Goal: Task Accomplishment & Management: Use online tool/utility

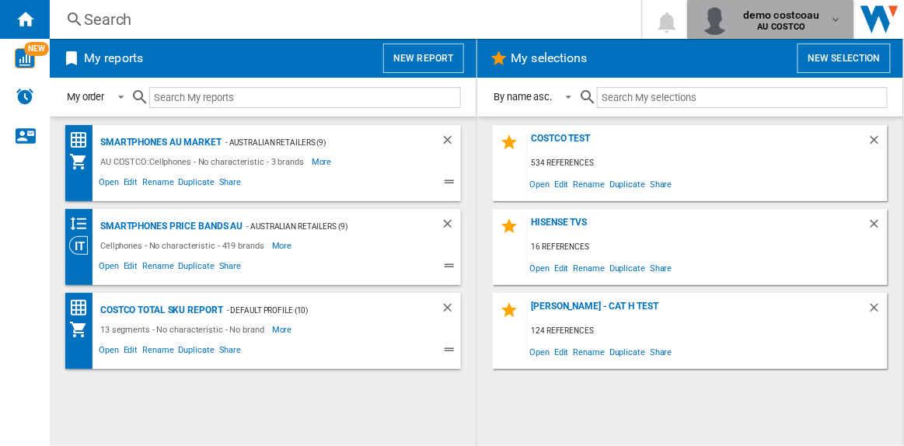
click at [781, 15] on span "demo costcoau" at bounding box center [781, 15] width 77 height 16
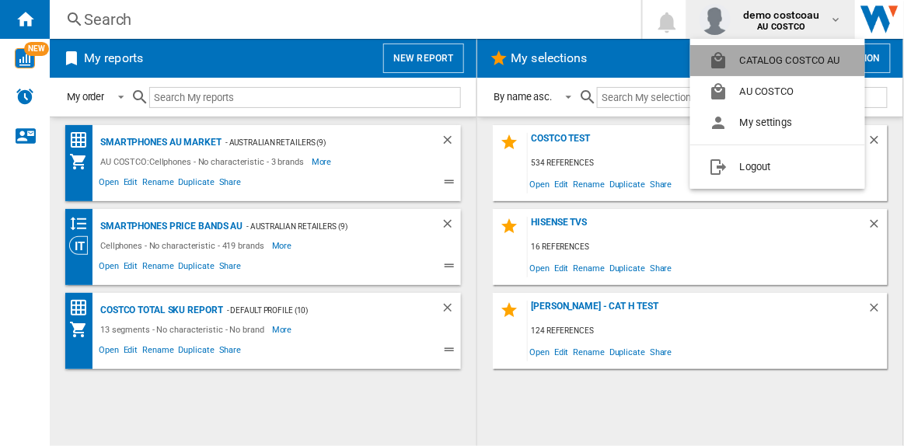
click at [764, 58] on button "CATALOG COSTCO AU" at bounding box center [777, 60] width 175 height 31
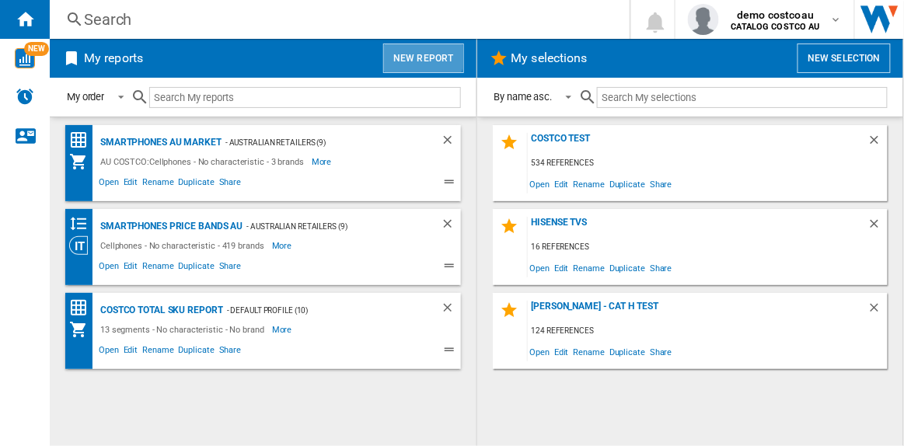
click at [419, 56] on button "New report" at bounding box center [423, 59] width 80 height 30
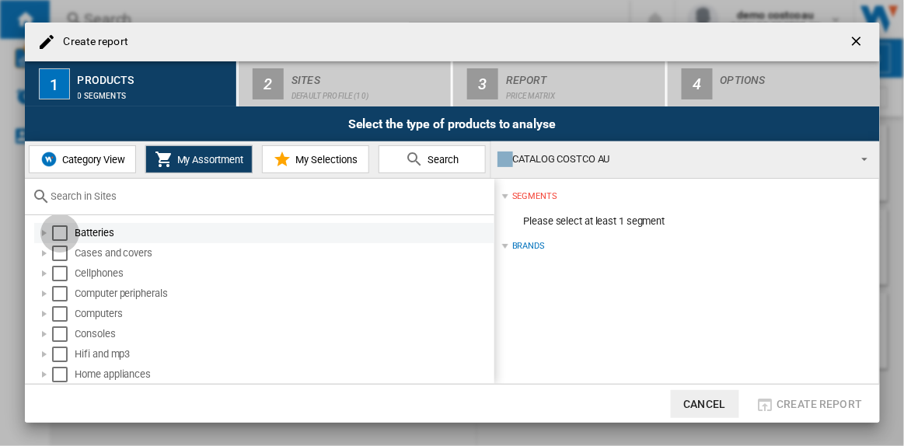
click at [56, 228] on div "Select" at bounding box center [60, 233] width 16 height 16
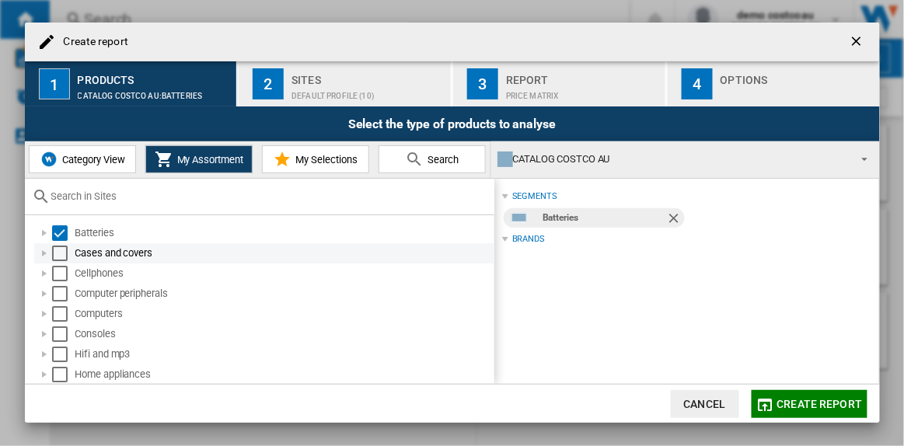
click at [60, 247] on div "Select" at bounding box center [60, 254] width 16 height 16
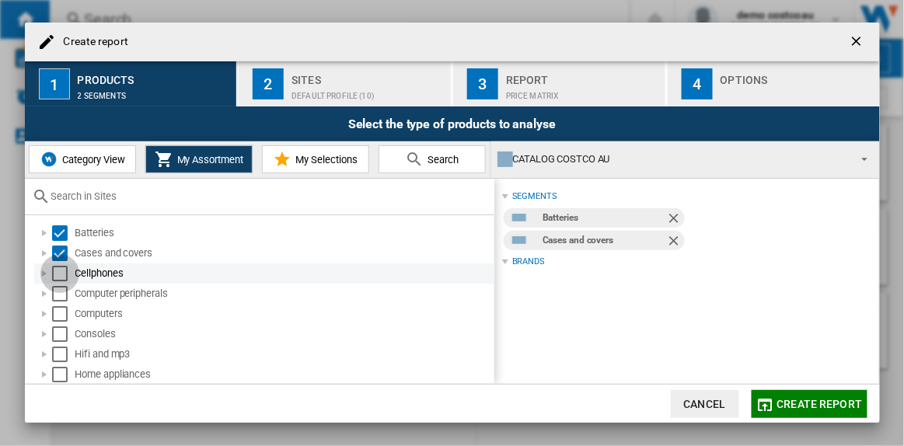
click at [61, 279] on div "Select" at bounding box center [60, 274] width 16 height 16
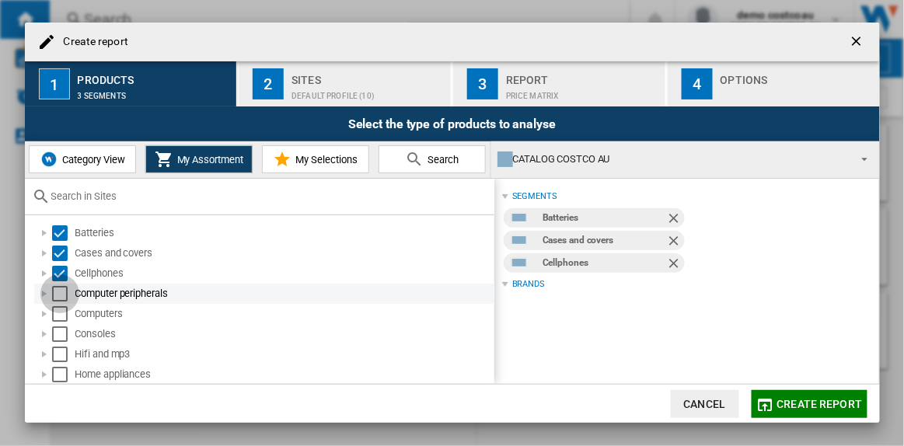
click at [61, 293] on div "Select" at bounding box center [60, 294] width 16 height 16
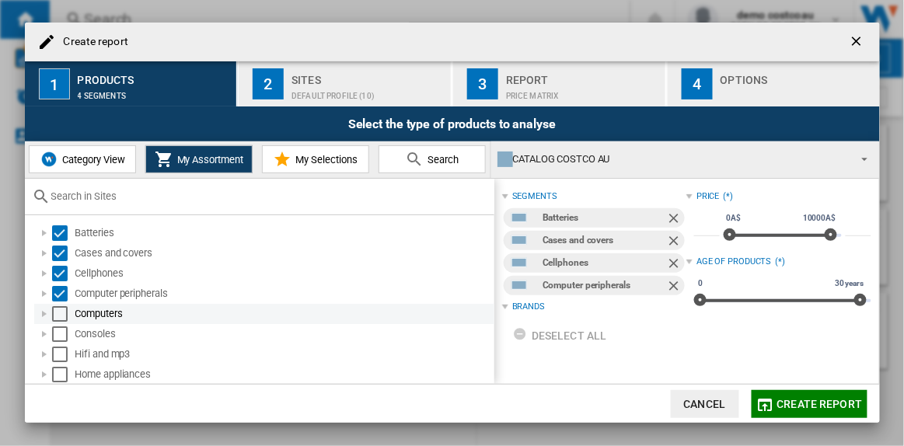
click at [61, 313] on div "Select" at bounding box center [60, 314] width 16 height 16
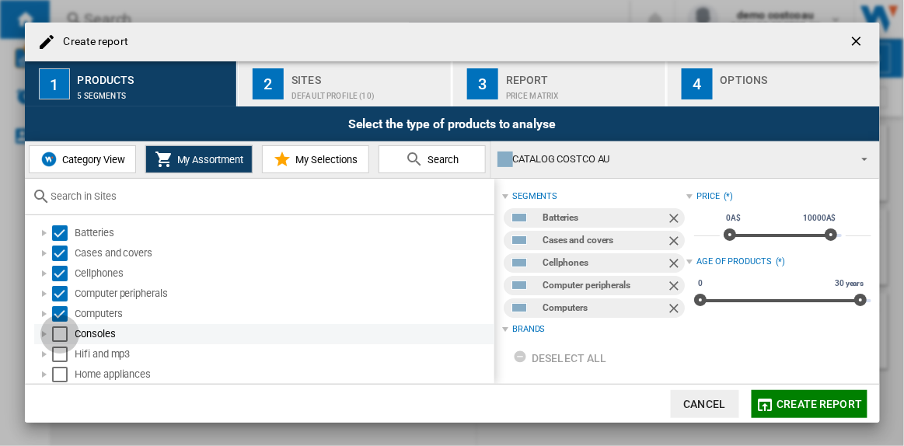
click at [59, 334] on div "Select" at bounding box center [60, 335] width 16 height 16
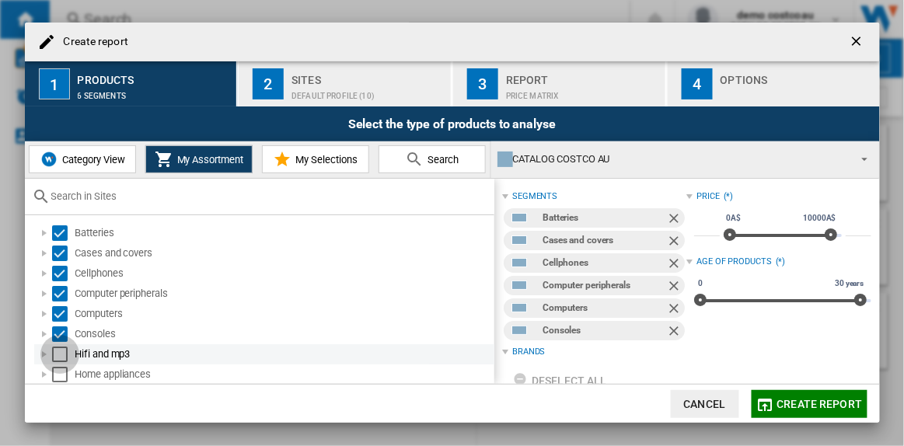
click at [61, 350] on div "Select" at bounding box center [60, 355] width 16 height 16
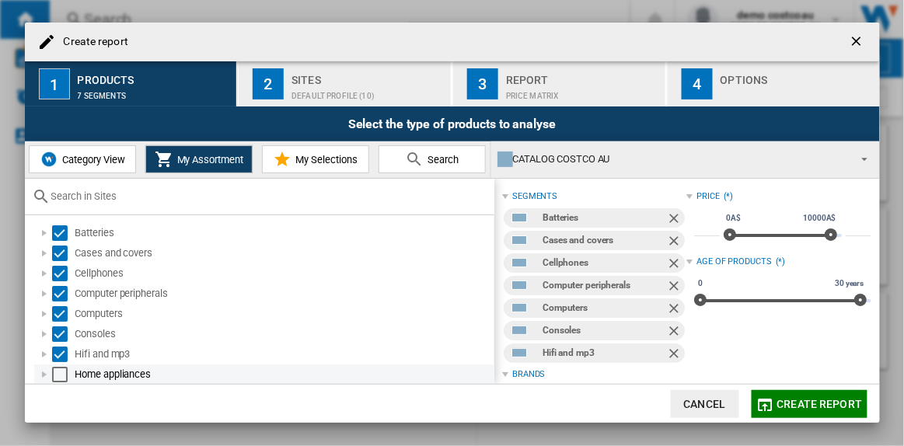
click at [61, 370] on div "Select" at bounding box center [60, 375] width 16 height 16
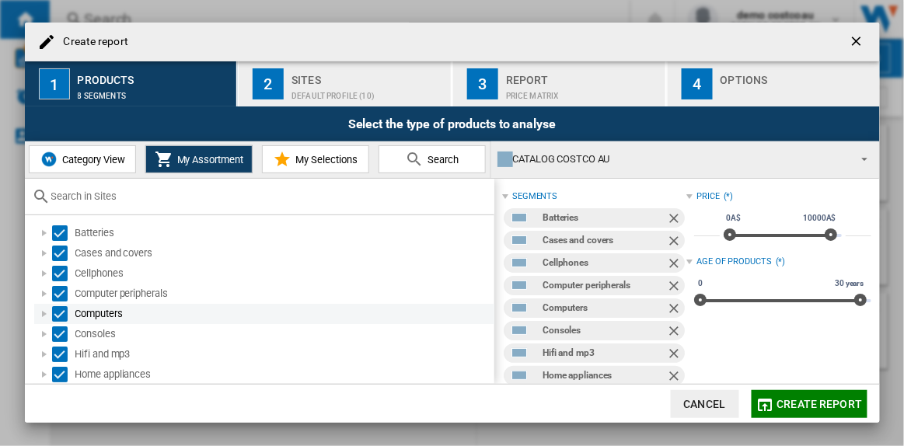
scroll to position [60, 0]
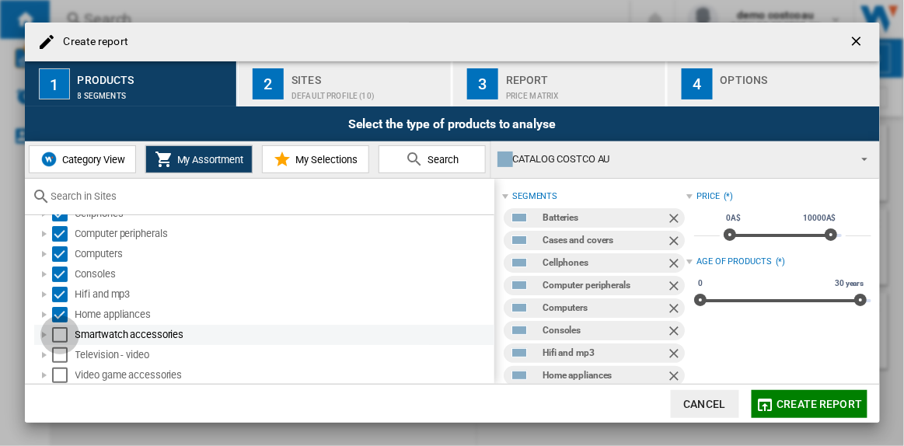
click at [59, 334] on div "Select" at bounding box center [60, 335] width 16 height 16
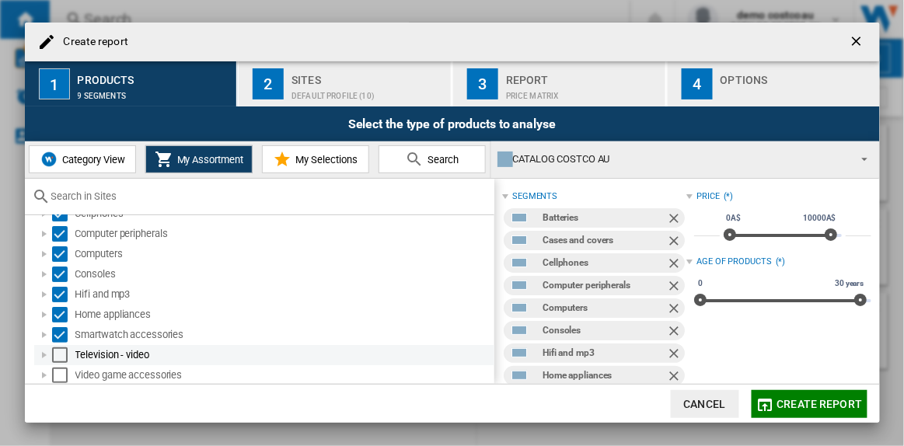
click at [57, 352] on div "Select" at bounding box center [60, 356] width 16 height 16
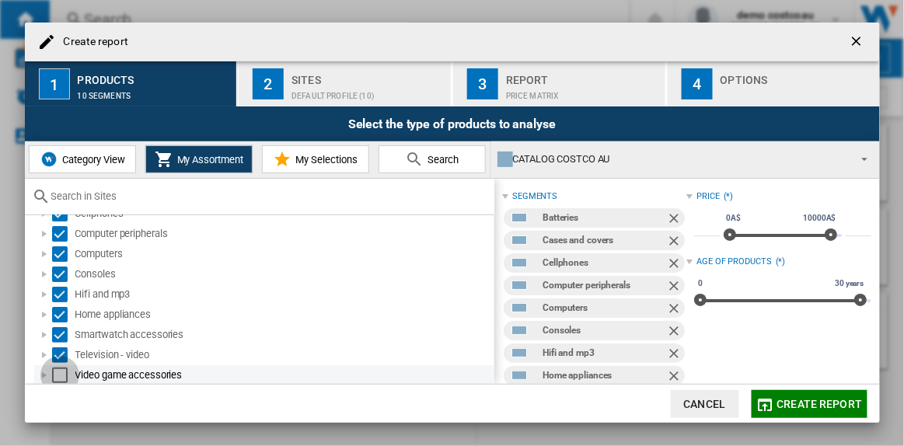
click at [59, 373] on div "Select" at bounding box center [60, 376] width 16 height 16
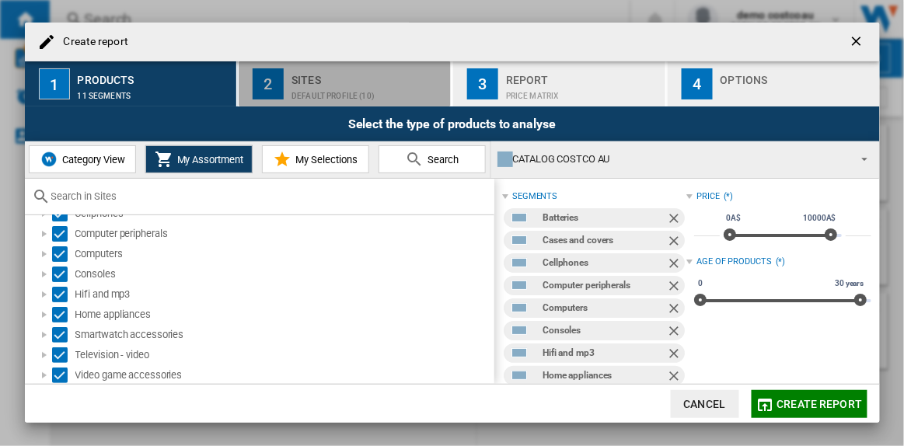
click at [372, 93] on div "Default profile (10)" at bounding box center [368, 92] width 153 height 16
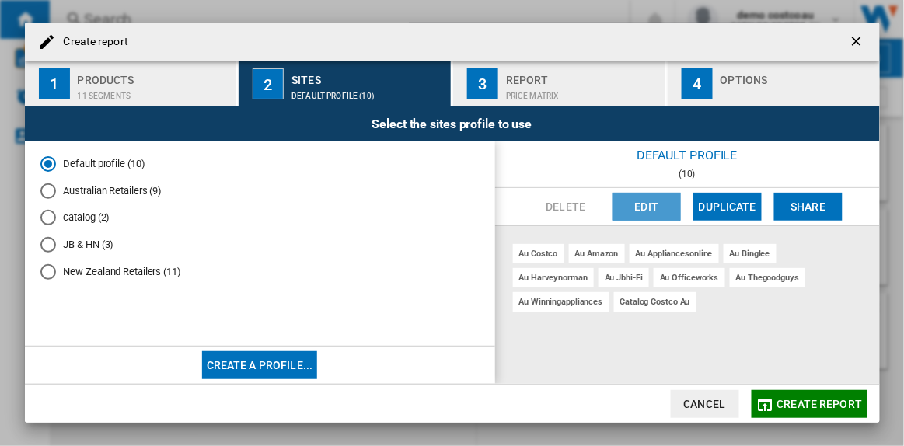
click at [653, 205] on button "Edit" at bounding box center [647, 207] width 68 height 28
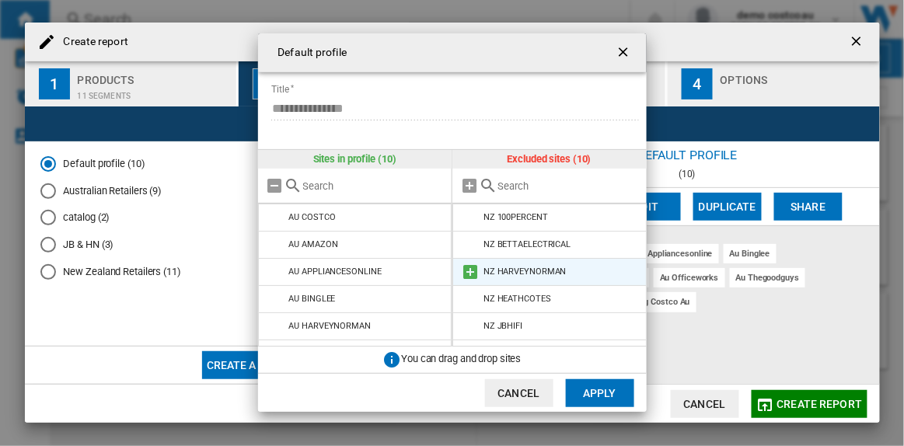
scroll to position [130, 0]
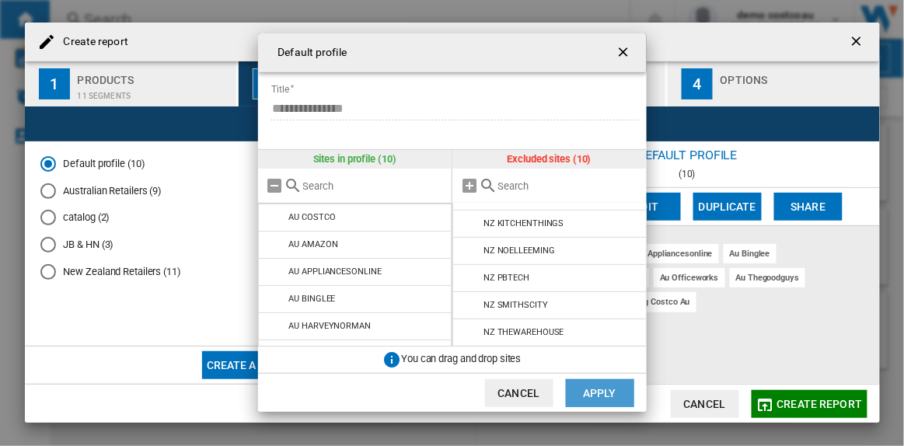
click at [605, 390] on button "Apply" at bounding box center [600, 393] width 68 height 28
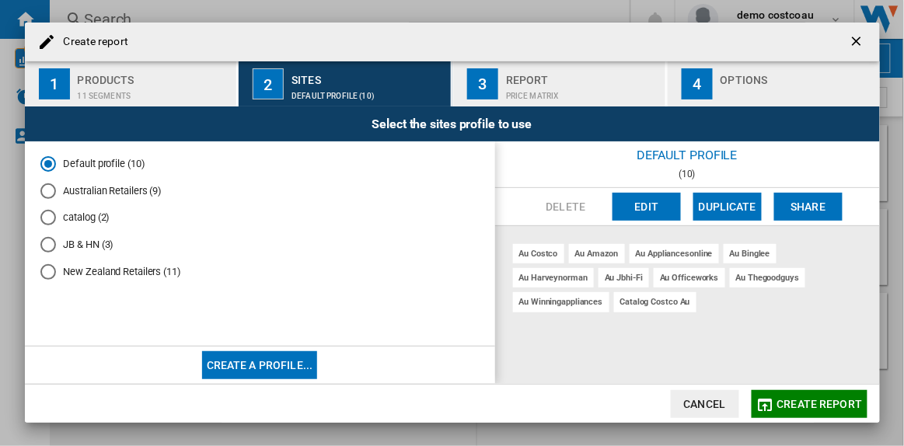
click at [799, 398] on span "Create report" at bounding box center [821, 404] width 86 height 12
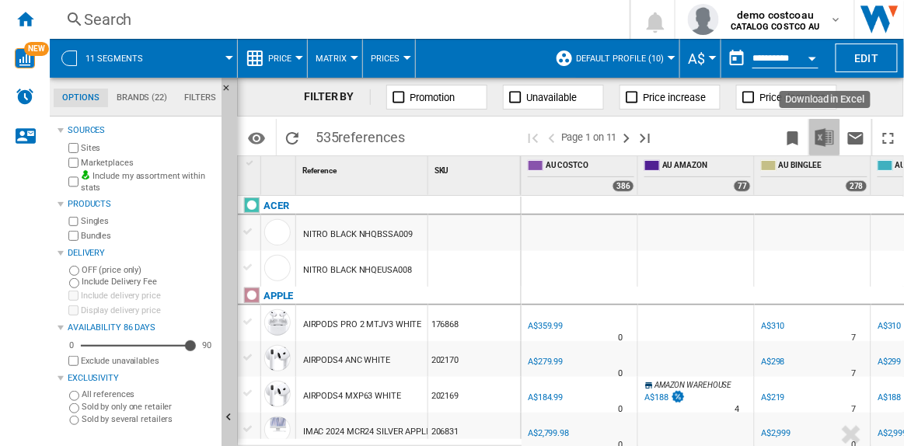
click at [823, 135] on img "Download in Excel" at bounding box center [825, 137] width 19 height 19
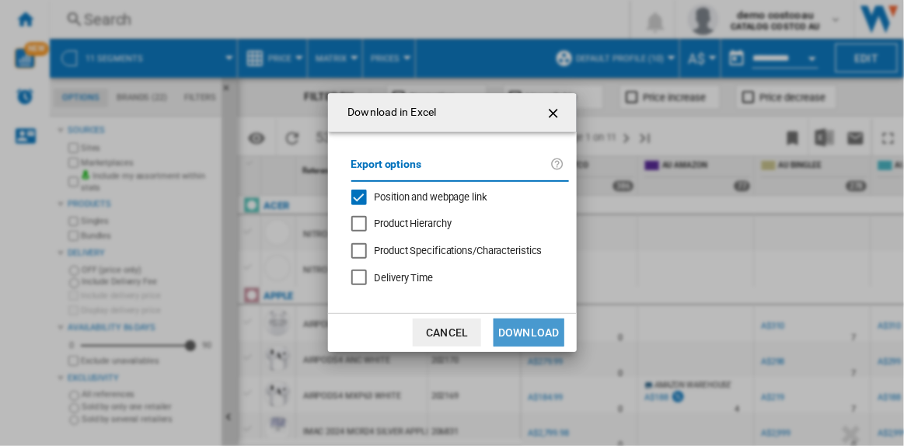
click at [527, 335] on button "Download" at bounding box center [529, 333] width 70 height 28
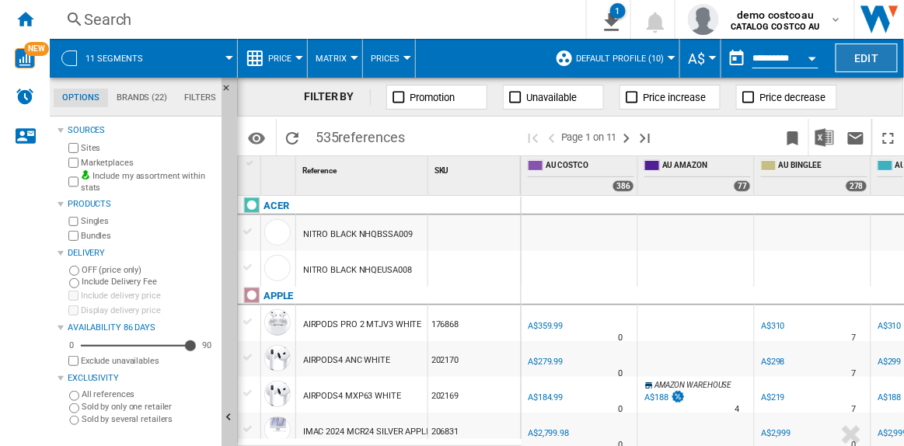
click at [865, 55] on button "Edit" at bounding box center [867, 58] width 62 height 29
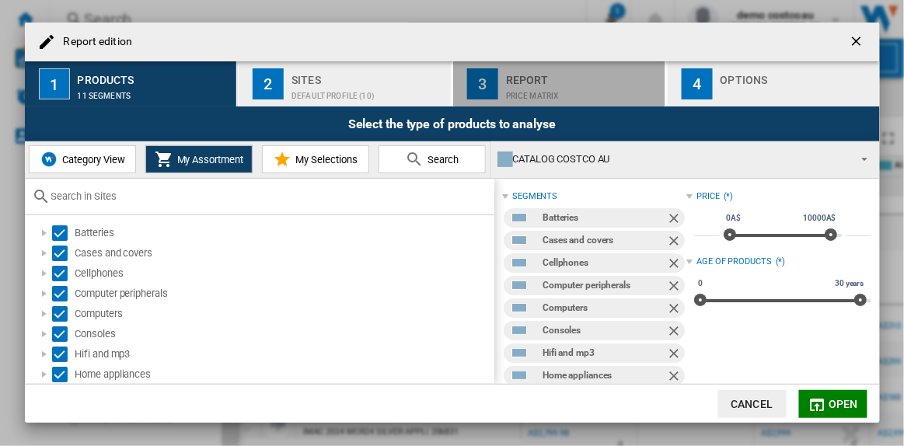
click at [536, 81] on div "Report" at bounding box center [582, 76] width 153 height 16
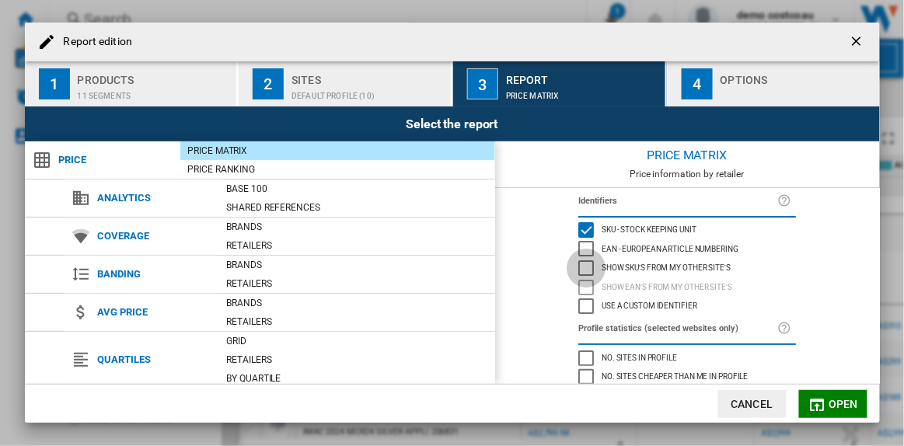
click at [583, 267] on div "Show SKU'S from my other site's" at bounding box center [587, 268] width 16 height 16
click at [842, 400] on span "Open" at bounding box center [844, 404] width 30 height 12
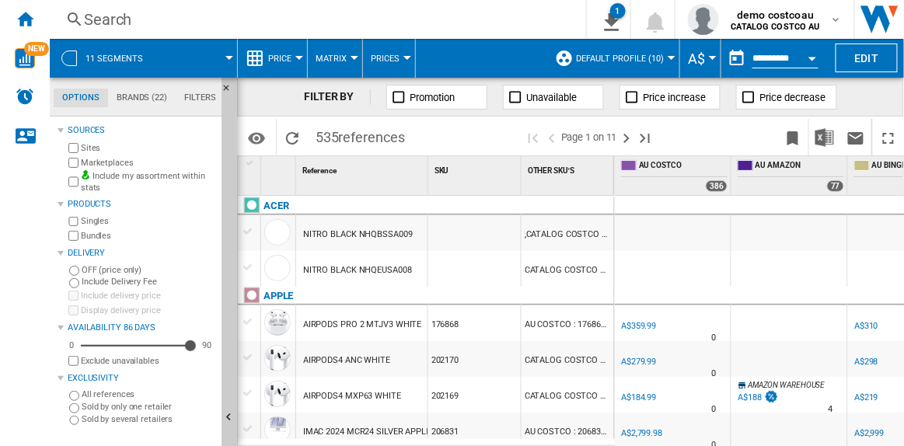
click at [652, 236] on div at bounding box center [673, 233] width 116 height 36
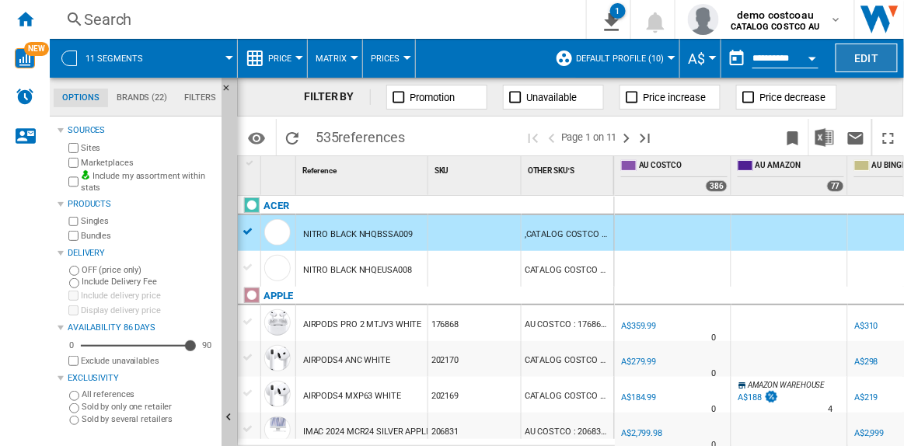
click at [871, 61] on button "Edit" at bounding box center [867, 58] width 62 height 29
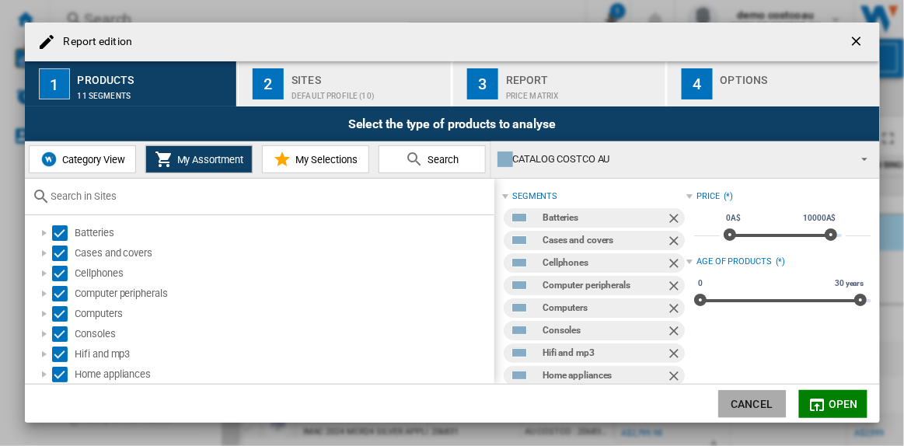
click at [746, 393] on button "Cancel" at bounding box center [752, 404] width 68 height 28
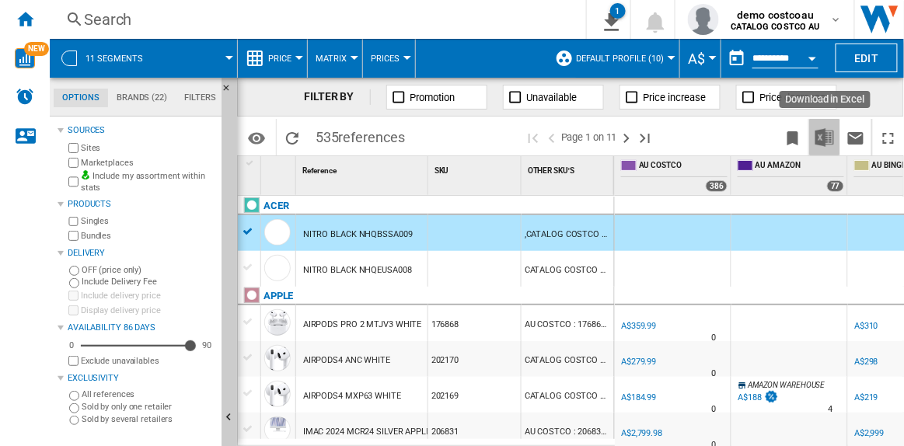
click at [820, 137] on img "Download in Excel" at bounding box center [825, 137] width 19 height 19
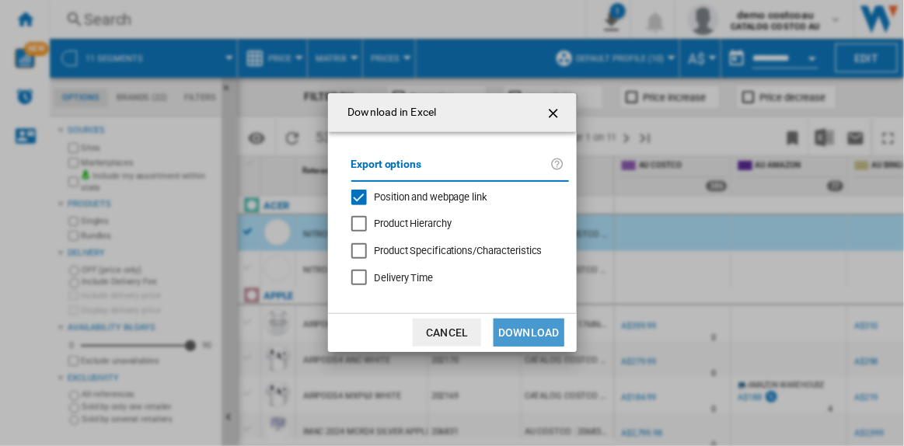
click at [538, 333] on button "Download" at bounding box center [529, 333] width 70 height 28
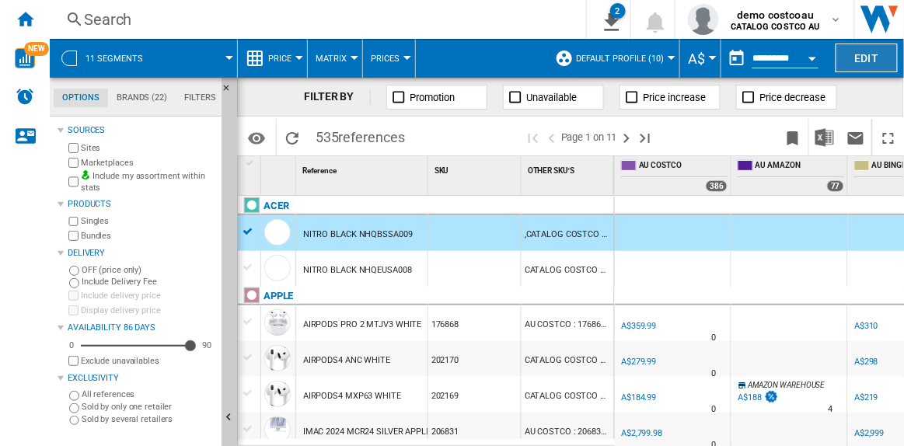
click at [863, 50] on button "Edit" at bounding box center [867, 58] width 62 height 29
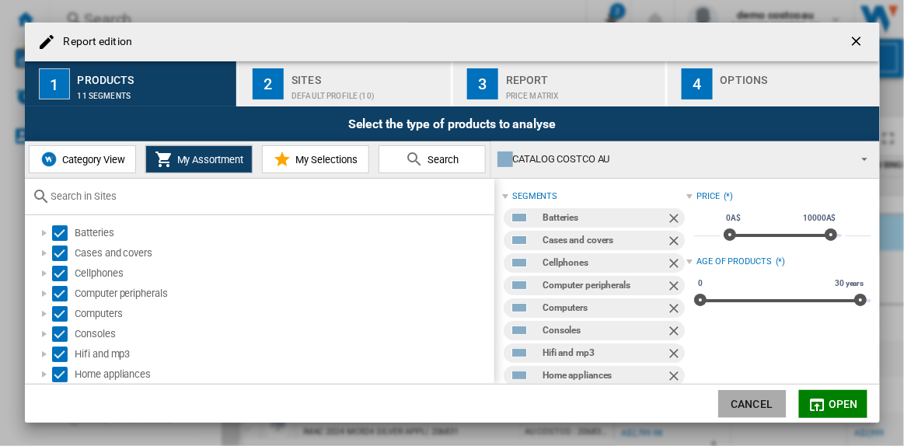
click at [763, 405] on button "Cancel" at bounding box center [752, 404] width 68 height 28
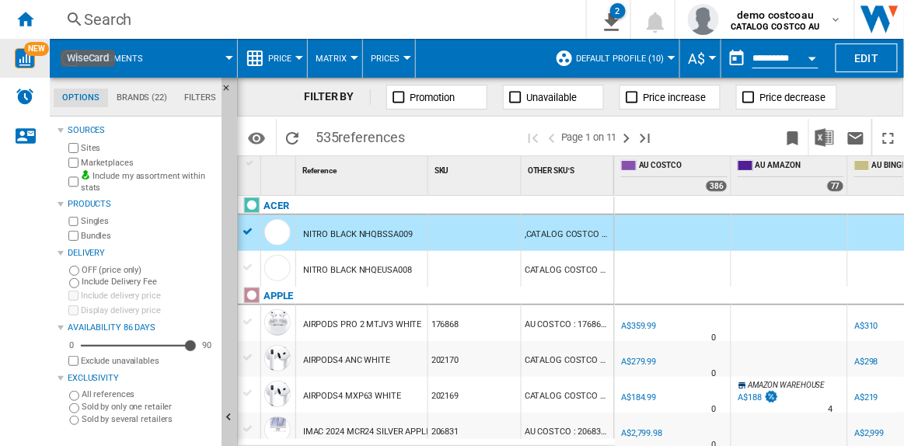
click at [24, 46] on span "NEW" at bounding box center [36, 49] width 25 height 14
